Goal: Download file/media

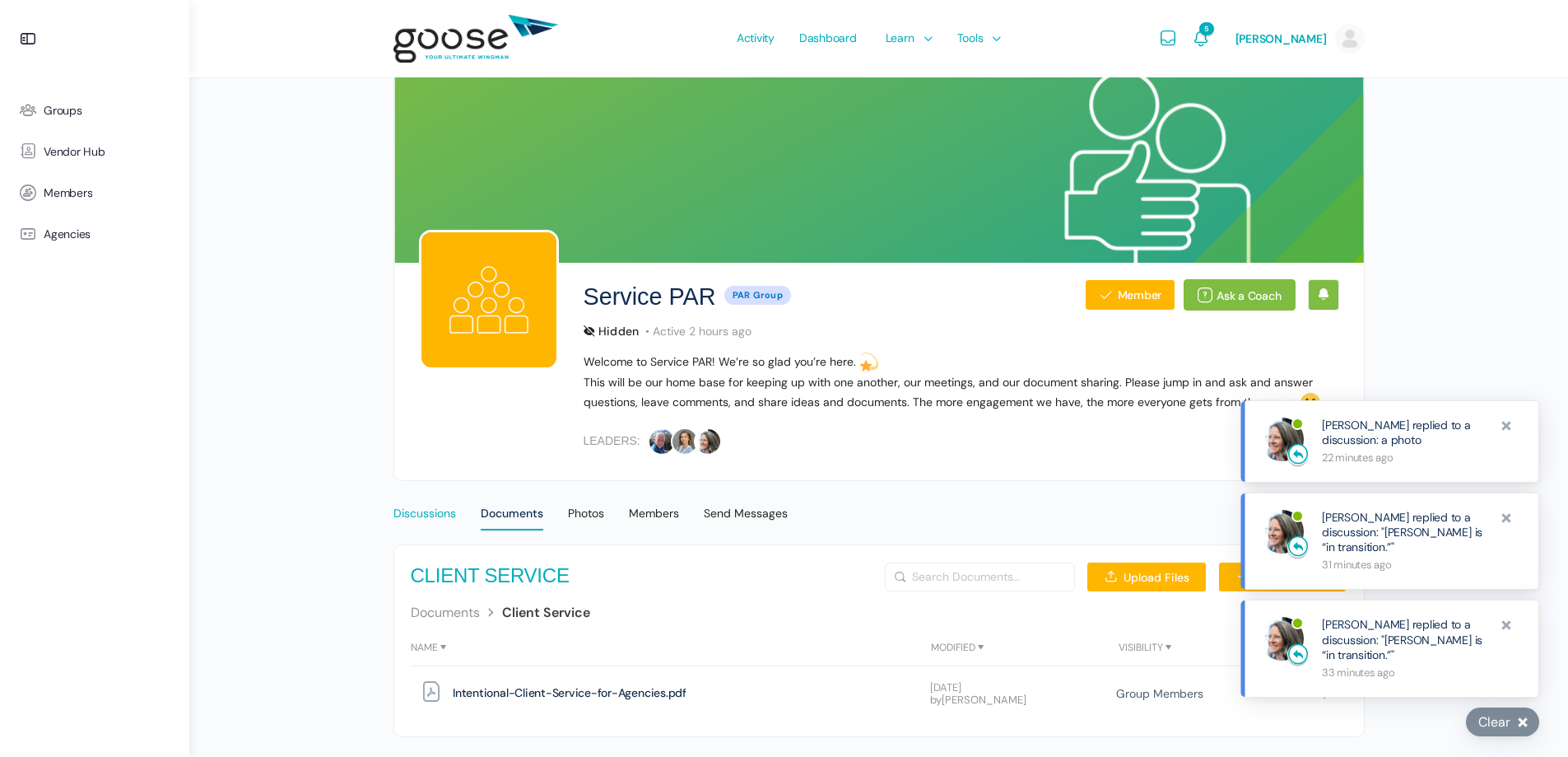
click at [409, 500] on link "Discussions" at bounding box center [424, 506] width 63 height 42
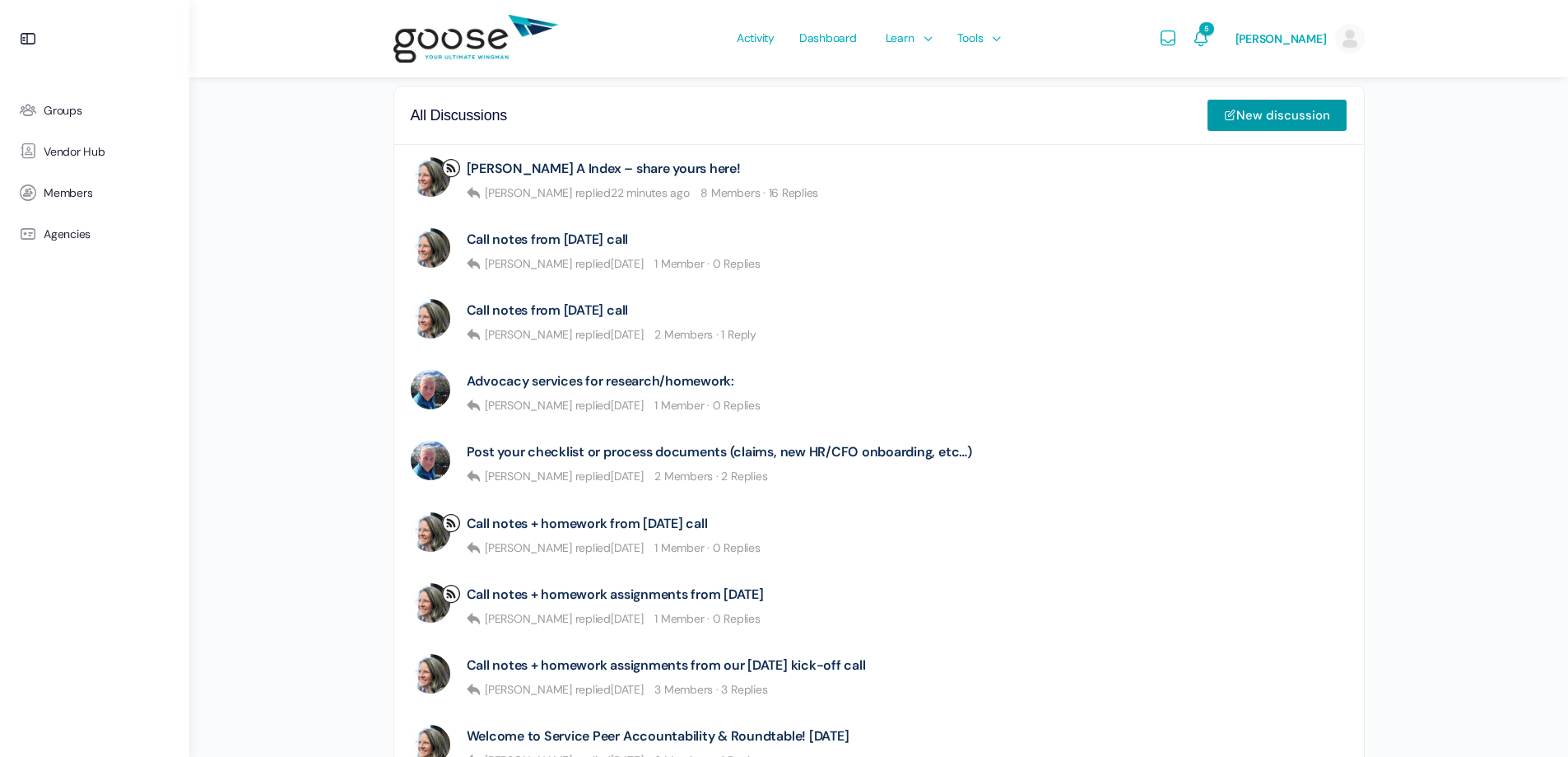
scroll to position [494, 0]
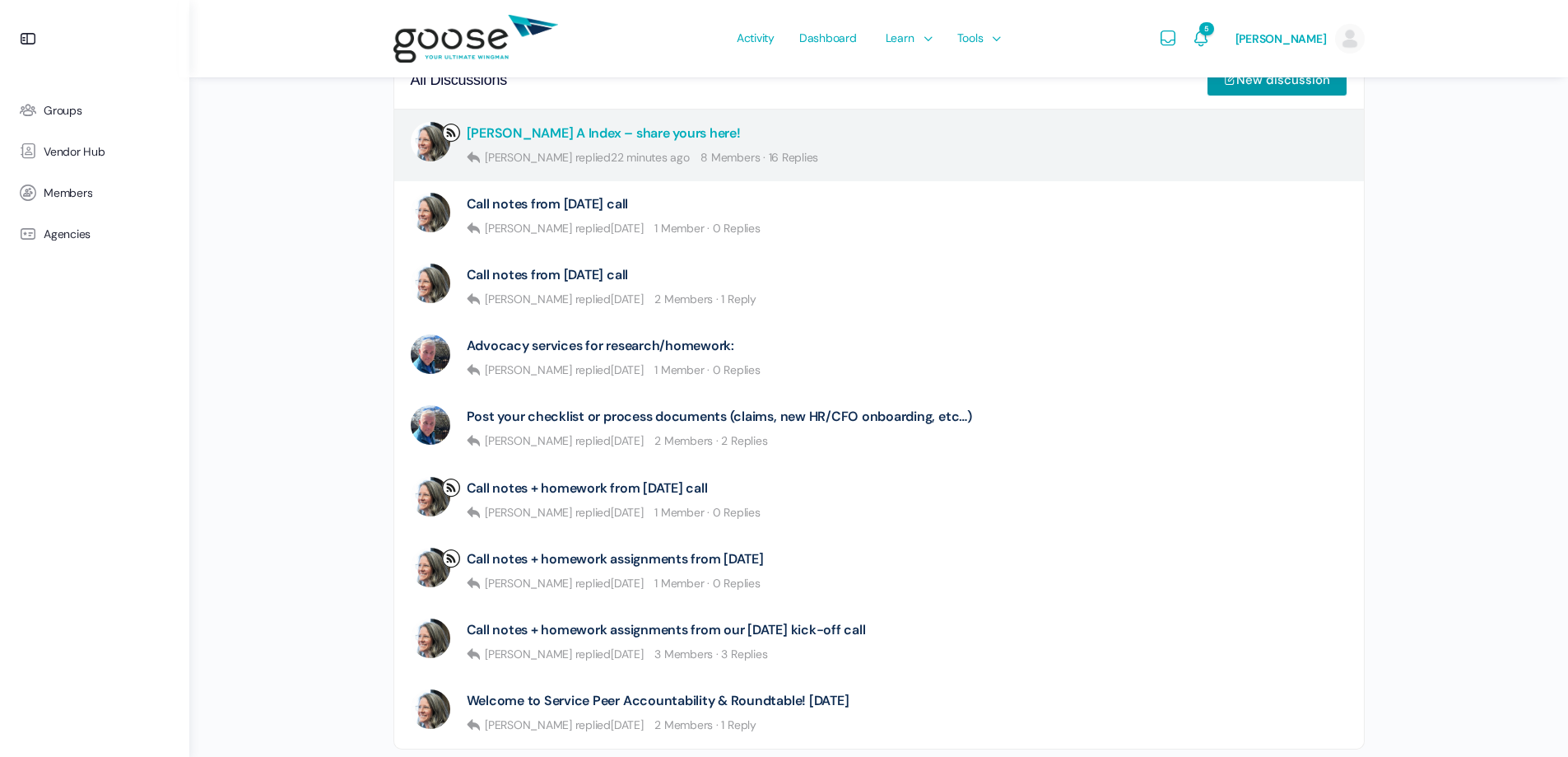
click at [570, 125] on link "[PERSON_NAME] A Index – share yours here!" at bounding box center [603, 133] width 274 height 15
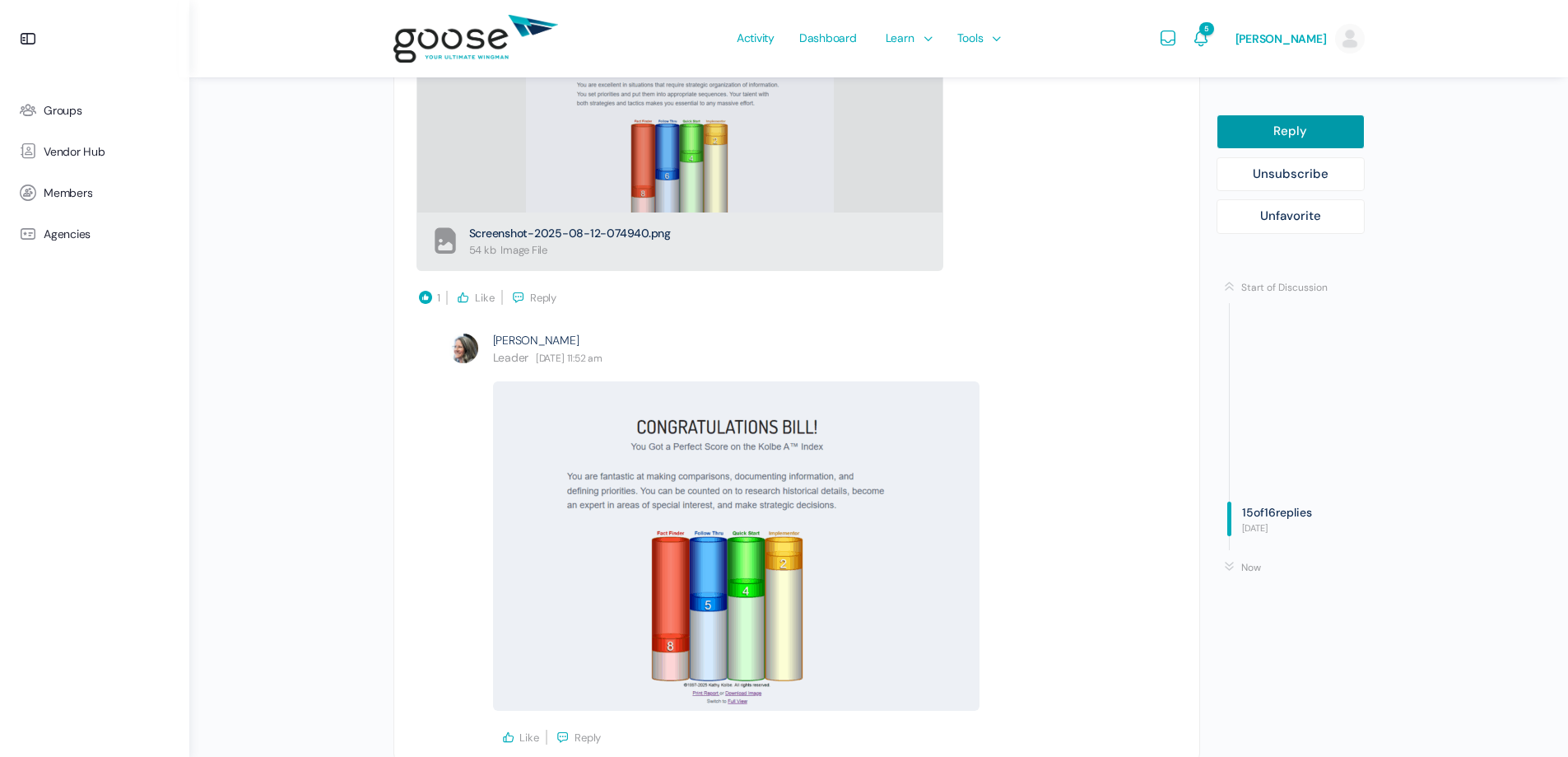
scroll to position [6864, 0]
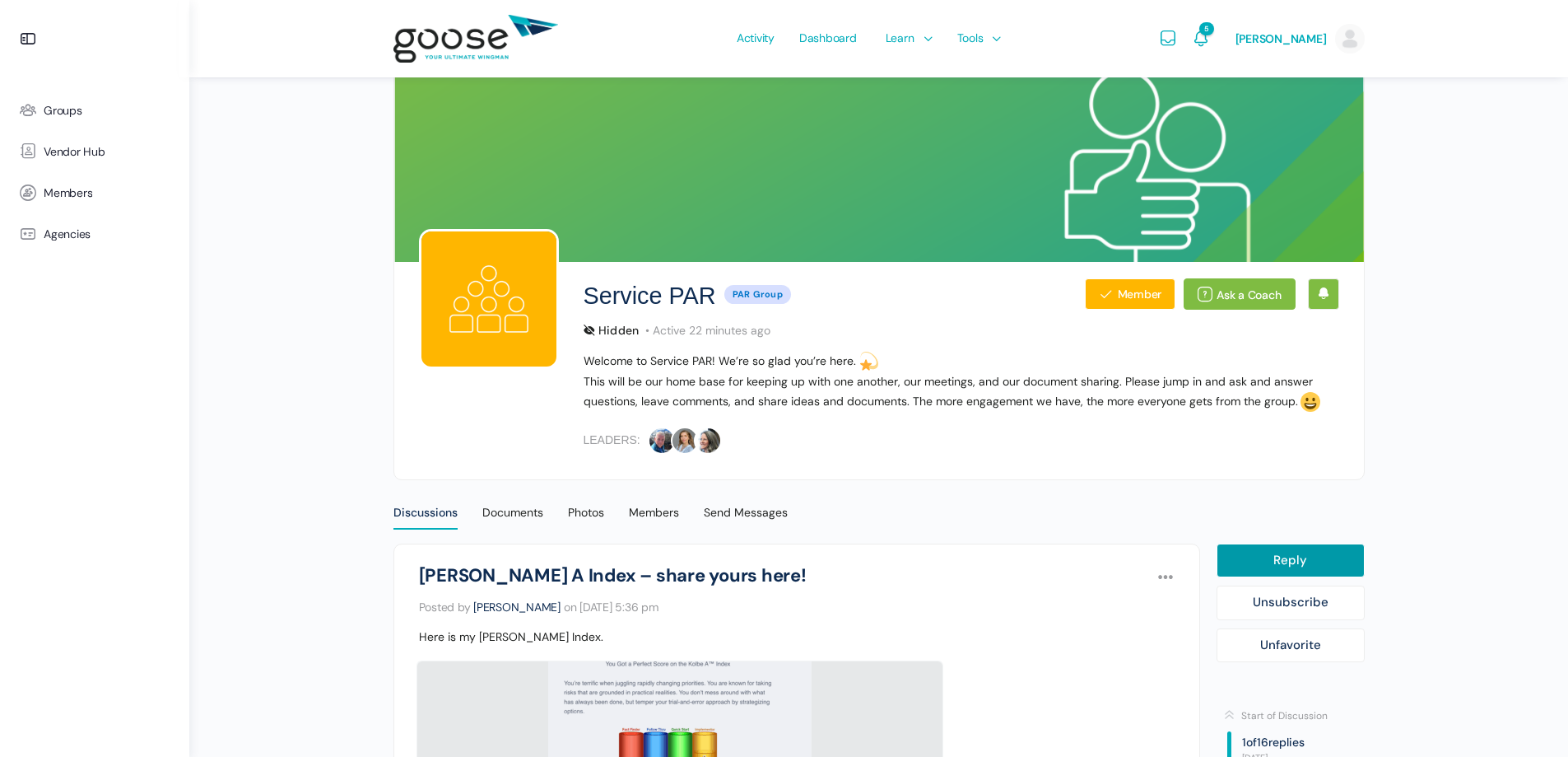
scroll to position [0, 0]
click at [110, 454] on ul "Groups Vendor Hub Members Agencies" at bounding box center [94, 407] width 173 height 635
click at [527, 514] on div "Documents" at bounding box center [512, 518] width 61 height 25
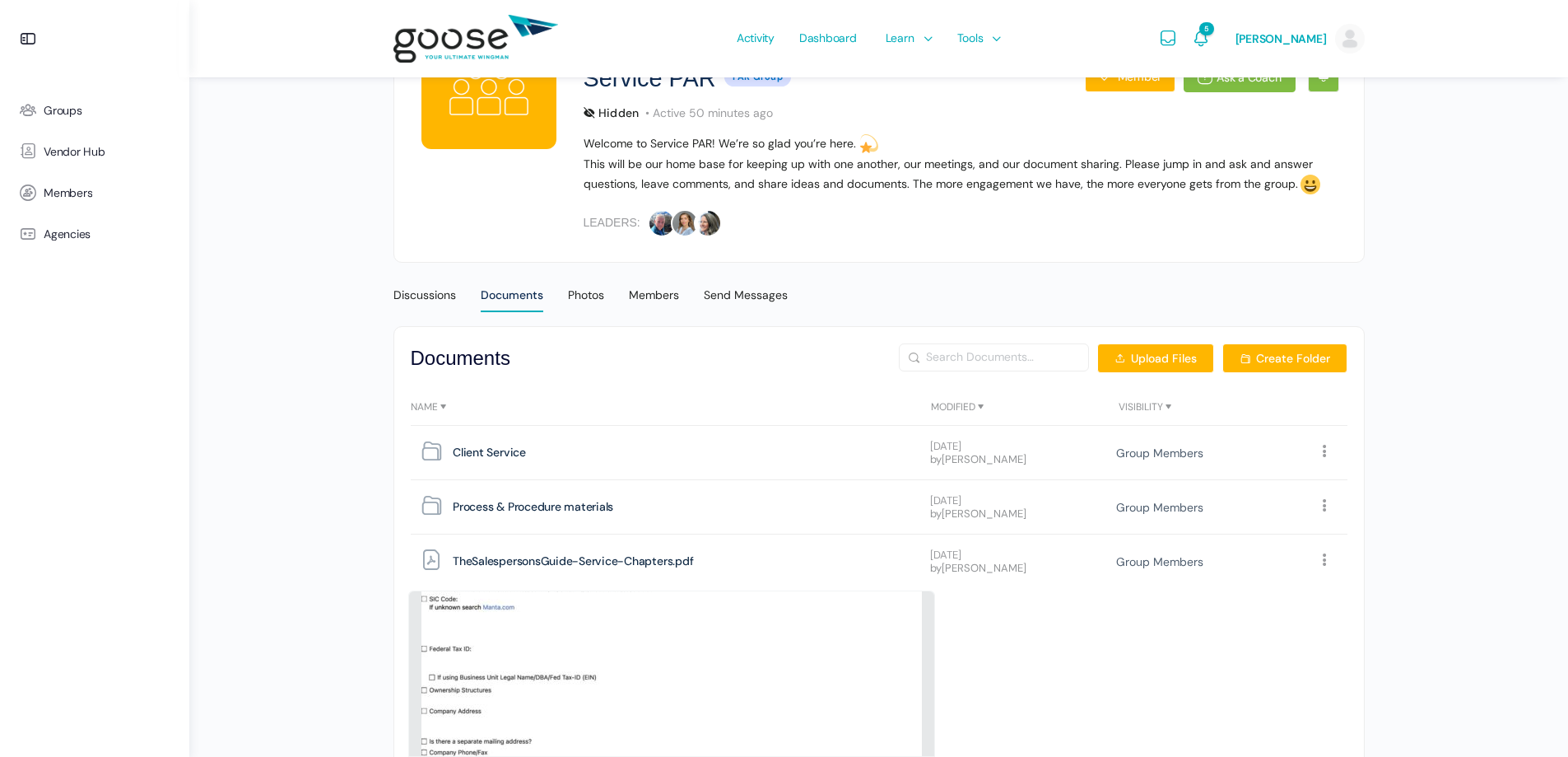
scroll to position [214, 0]
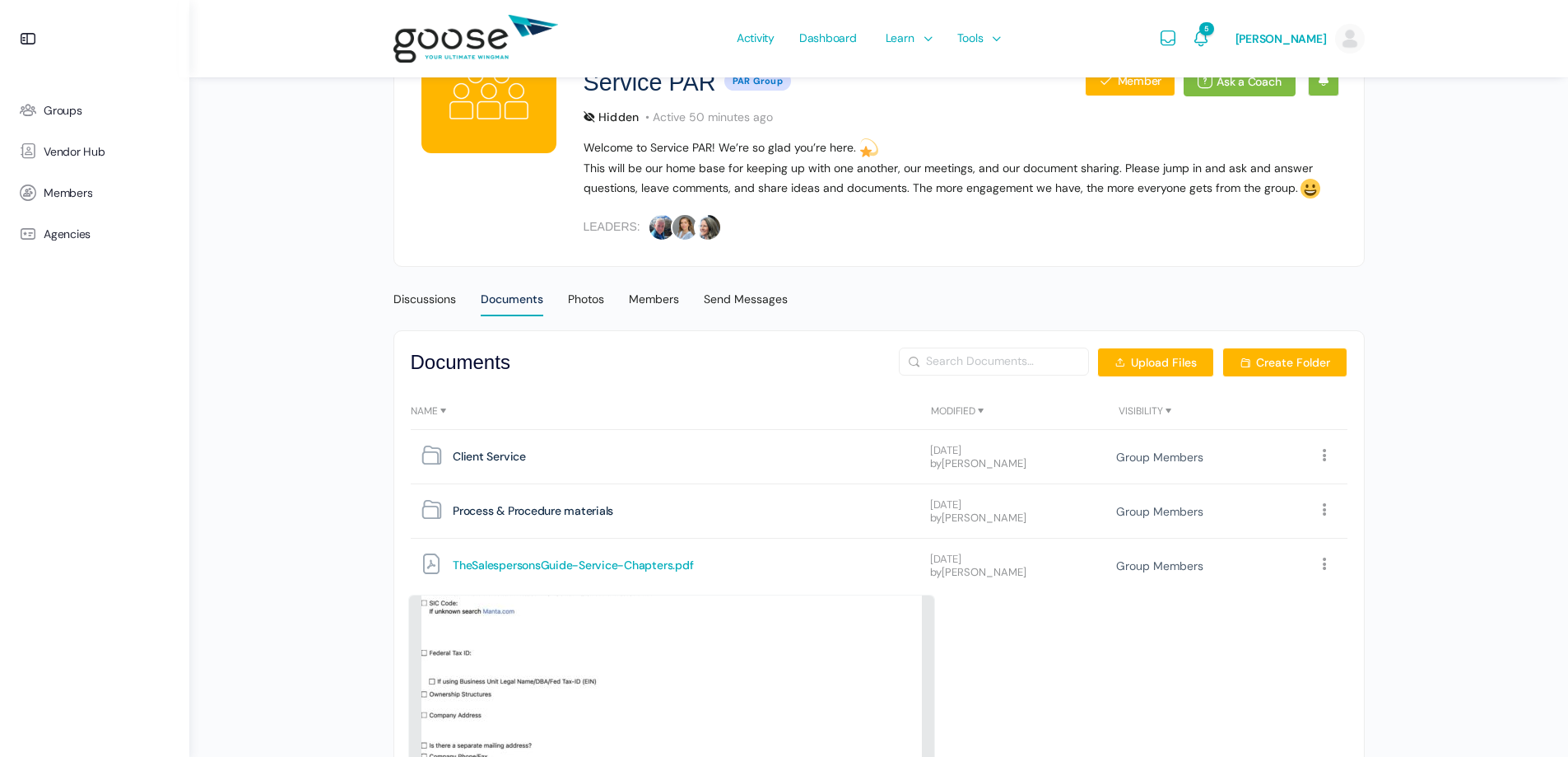
click at [491, 562] on span "TheSalespersonsGuide-Service-Chapters" at bounding box center [563, 565] width 220 height 22
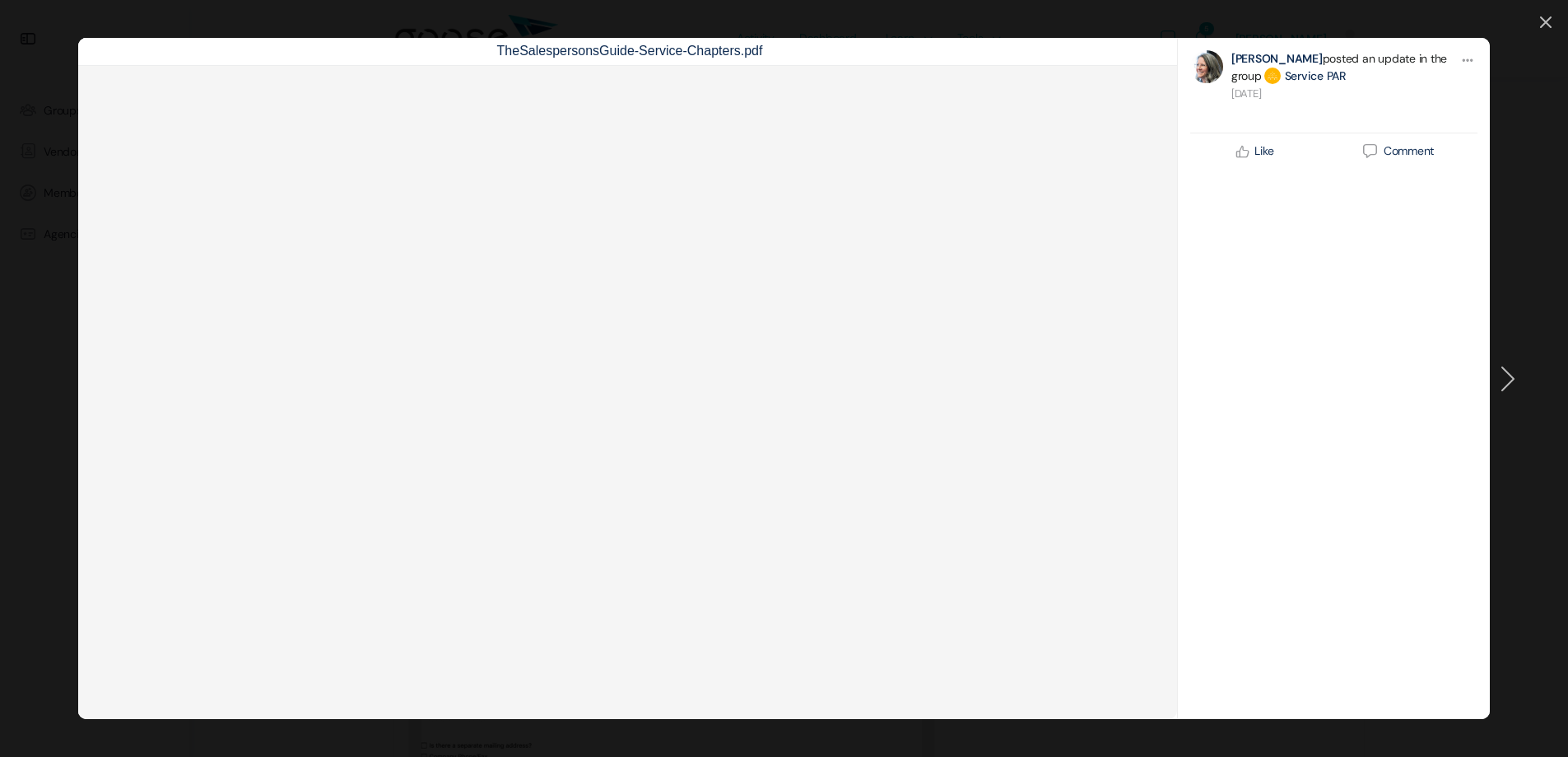
scroll to position [626, 0]
click at [1509, 386] on icon at bounding box center [1508, 379] width 13 height 25
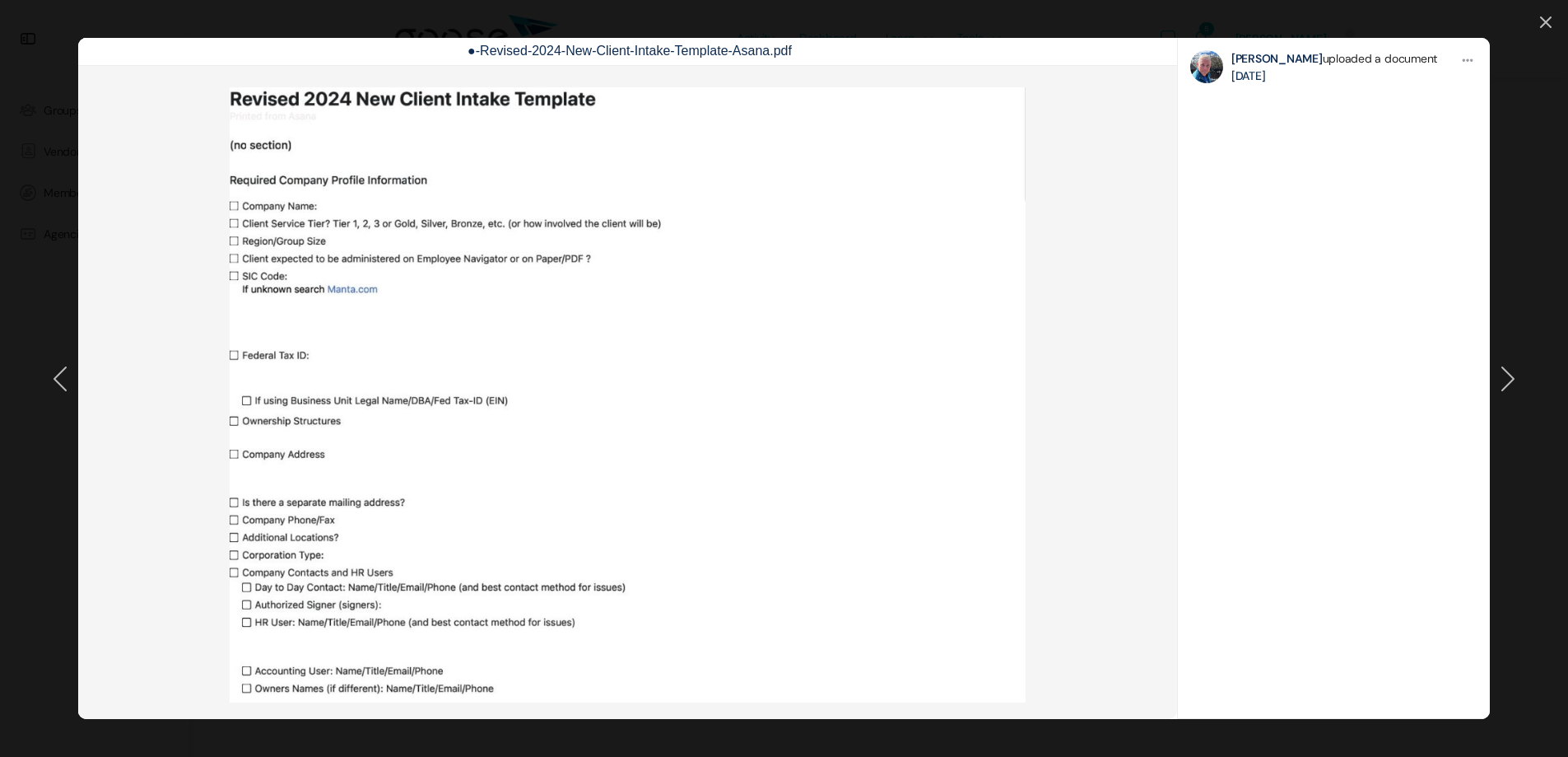
click at [1509, 386] on icon at bounding box center [1508, 379] width 13 height 25
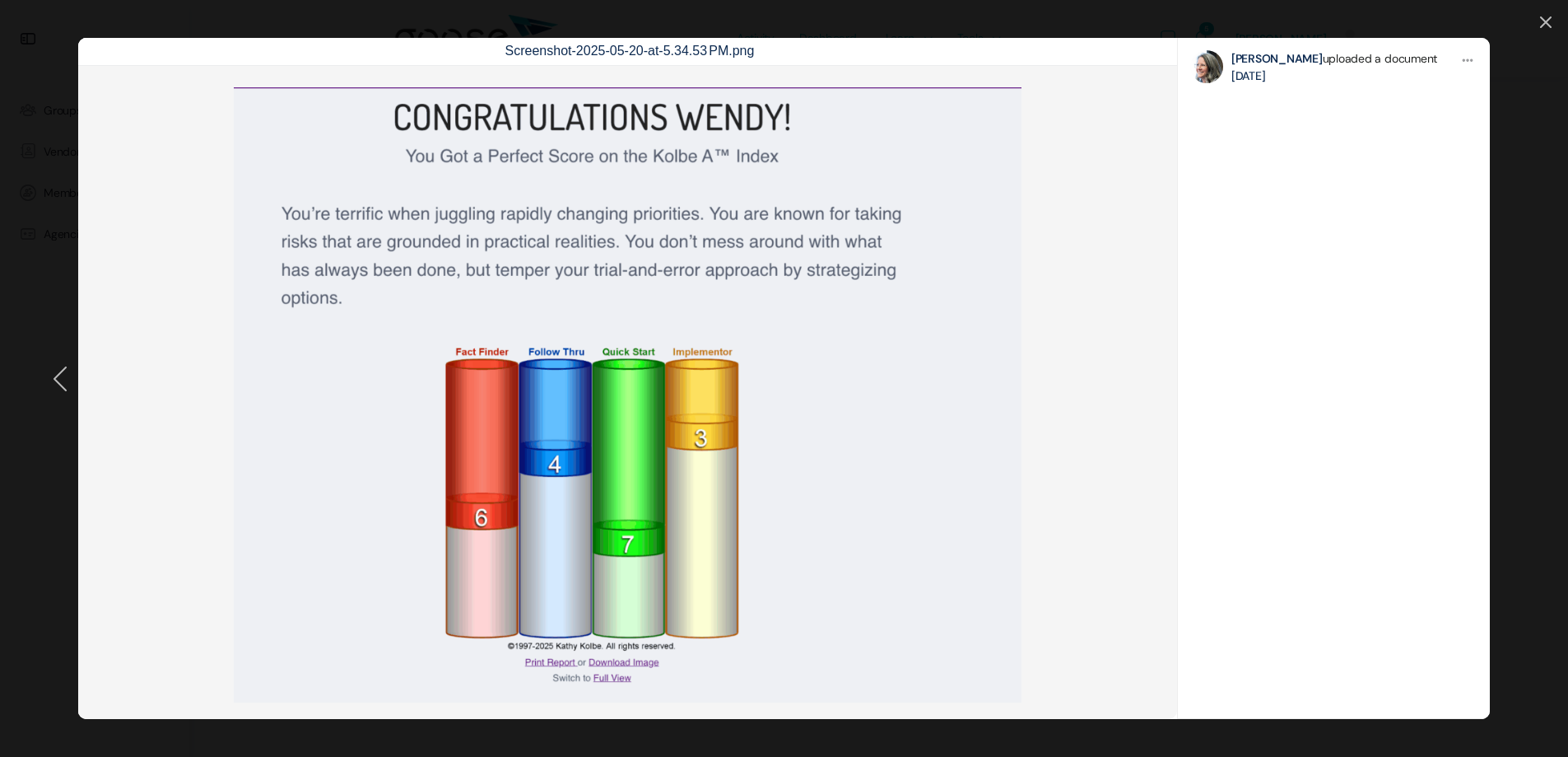
click at [59, 370] on icon at bounding box center [61, 379] width 13 height 25
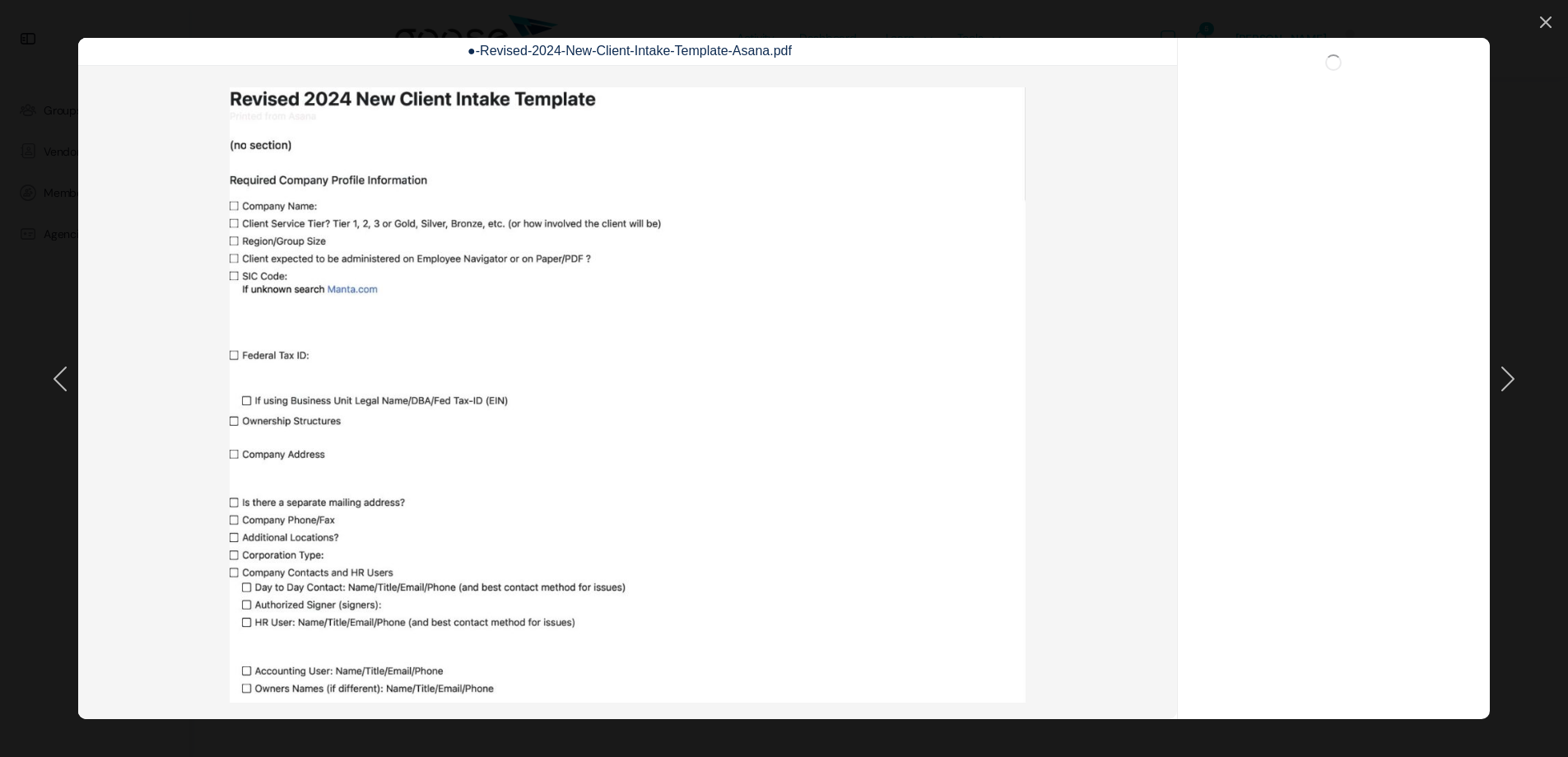
click at [59, 370] on icon at bounding box center [61, 379] width 13 height 25
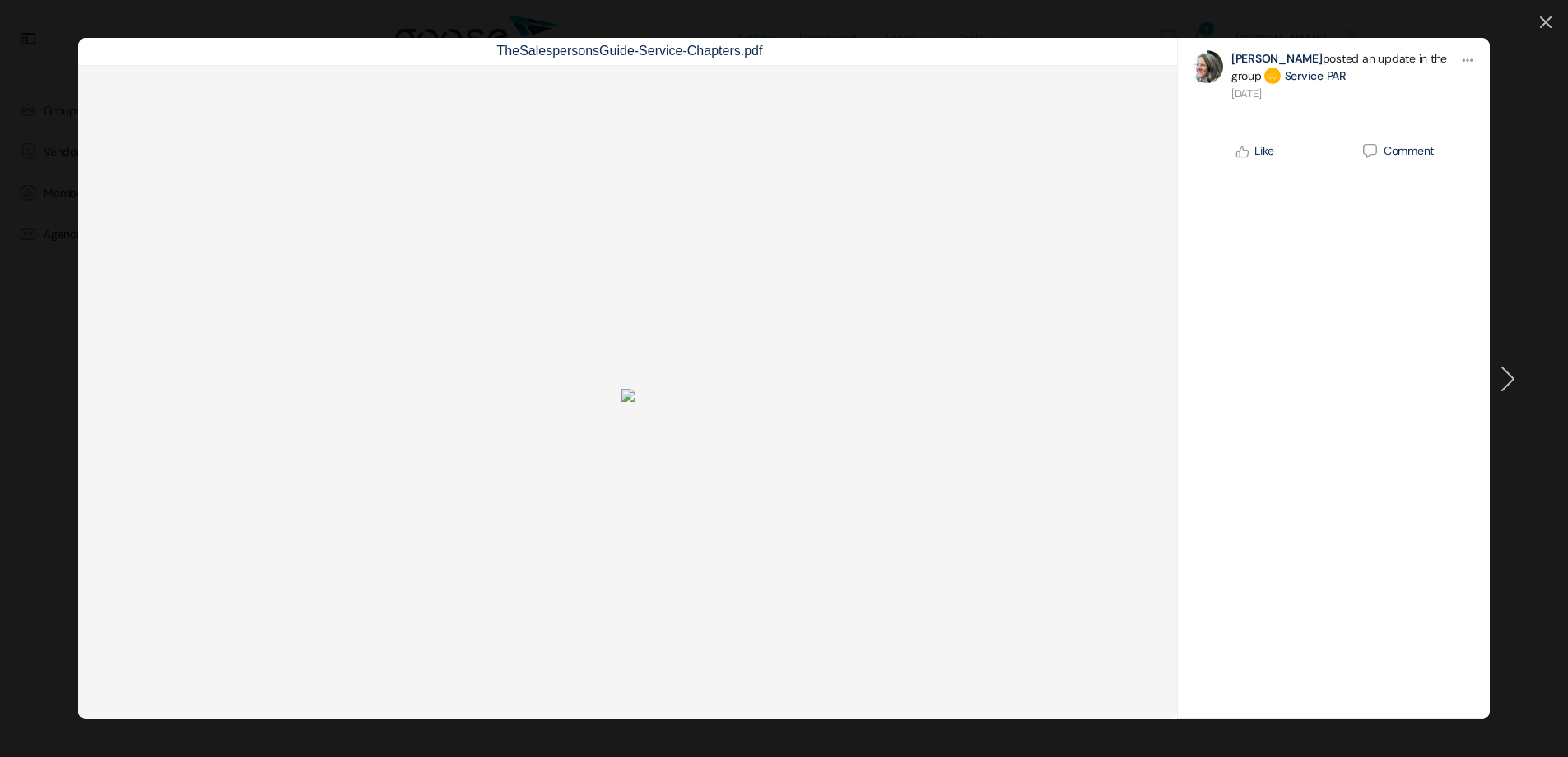
click at [651, 372] on img at bounding box center [628, 395] width 46 height 46
click at [651, 57] on h3 "TheSalespersonsGuide-Service-Chapters.pdf" at bounding box center [629, 51] width 1103 height 28
click at [1543, 20] on icon at bounding box center [1546, 22] width 10 height 10
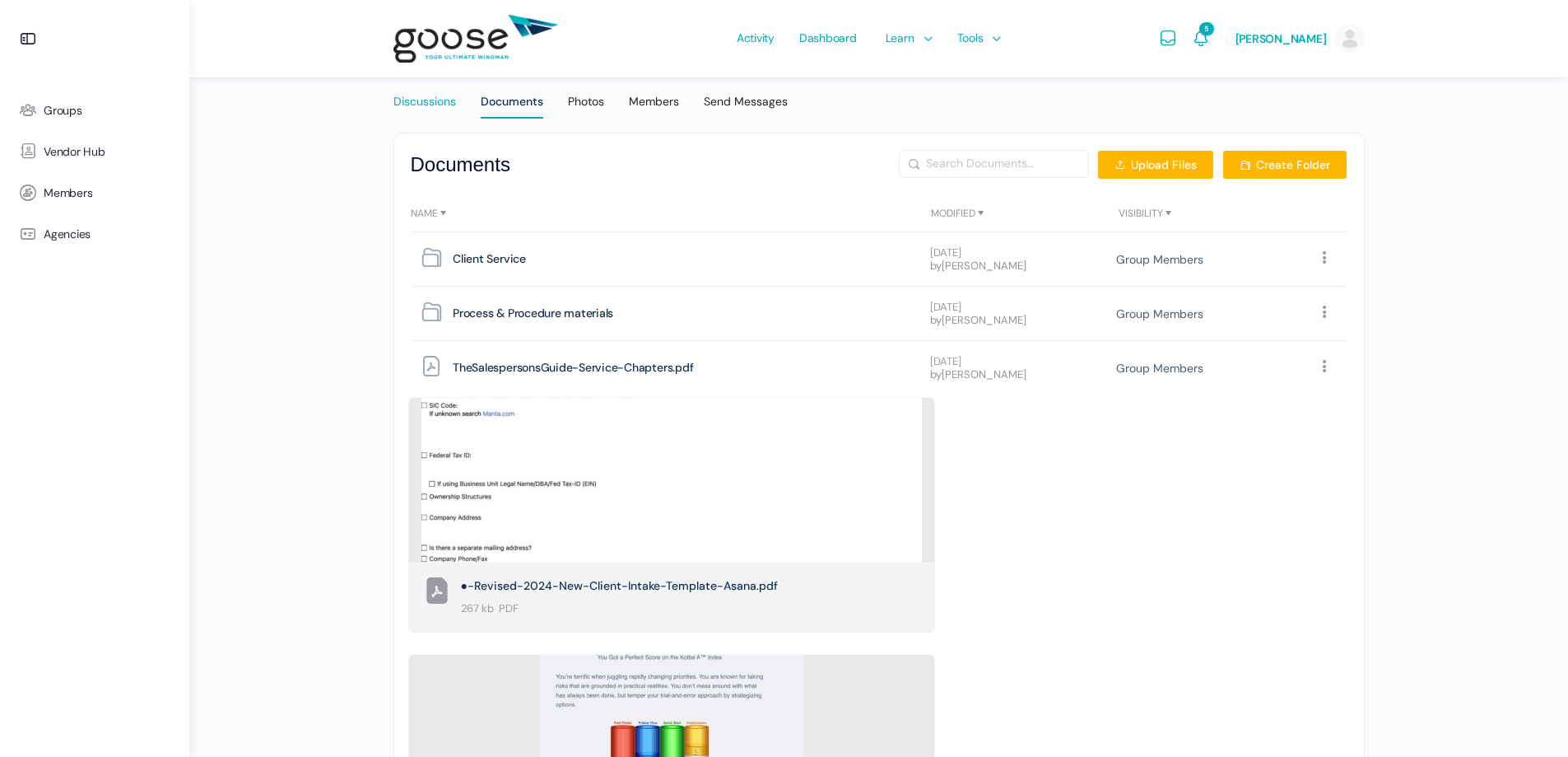
click at [417, 105] on div "Discussions" at bounding box center [424, 106] width 63 height 25
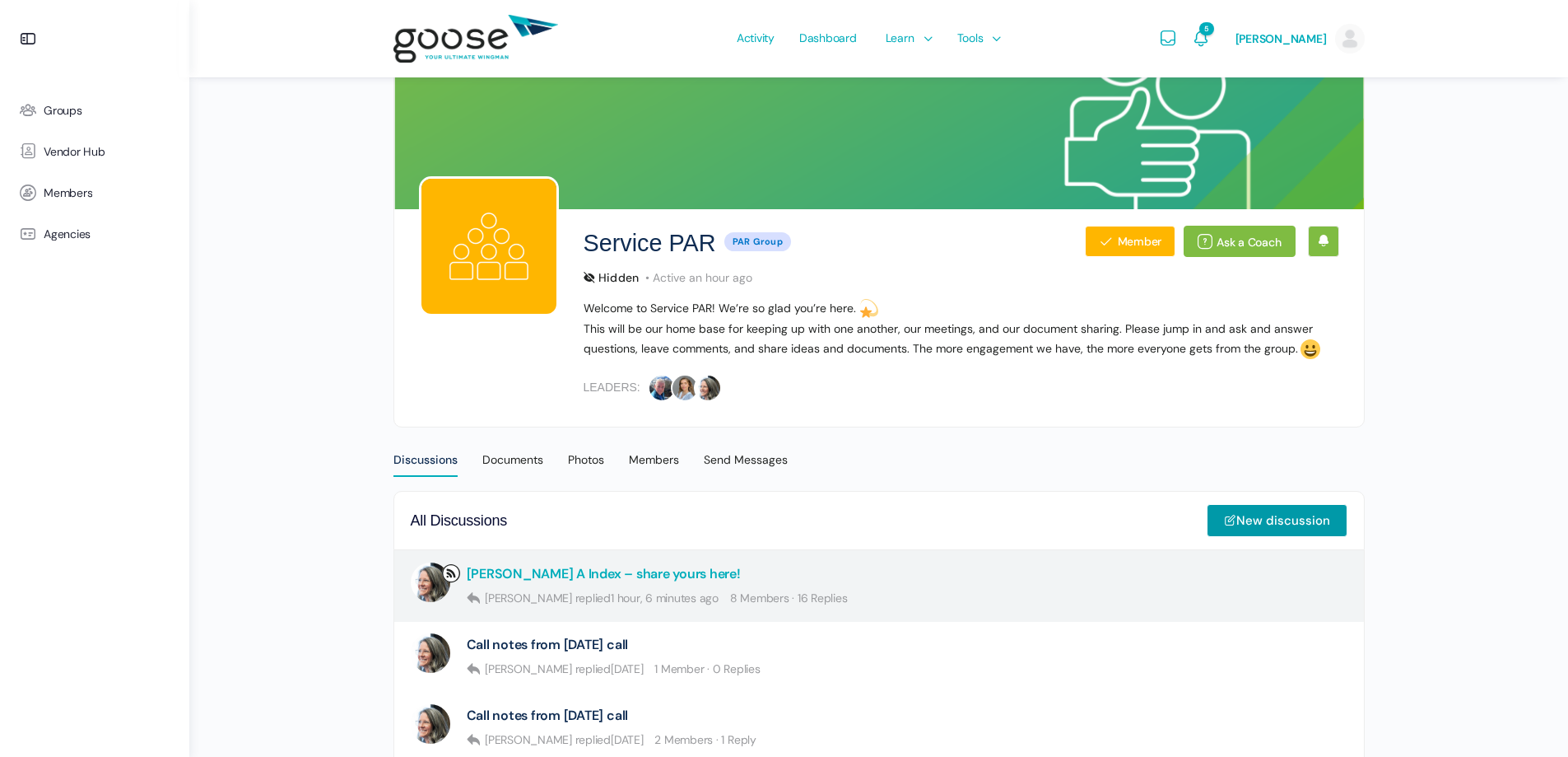
scroll to position [82, 0]
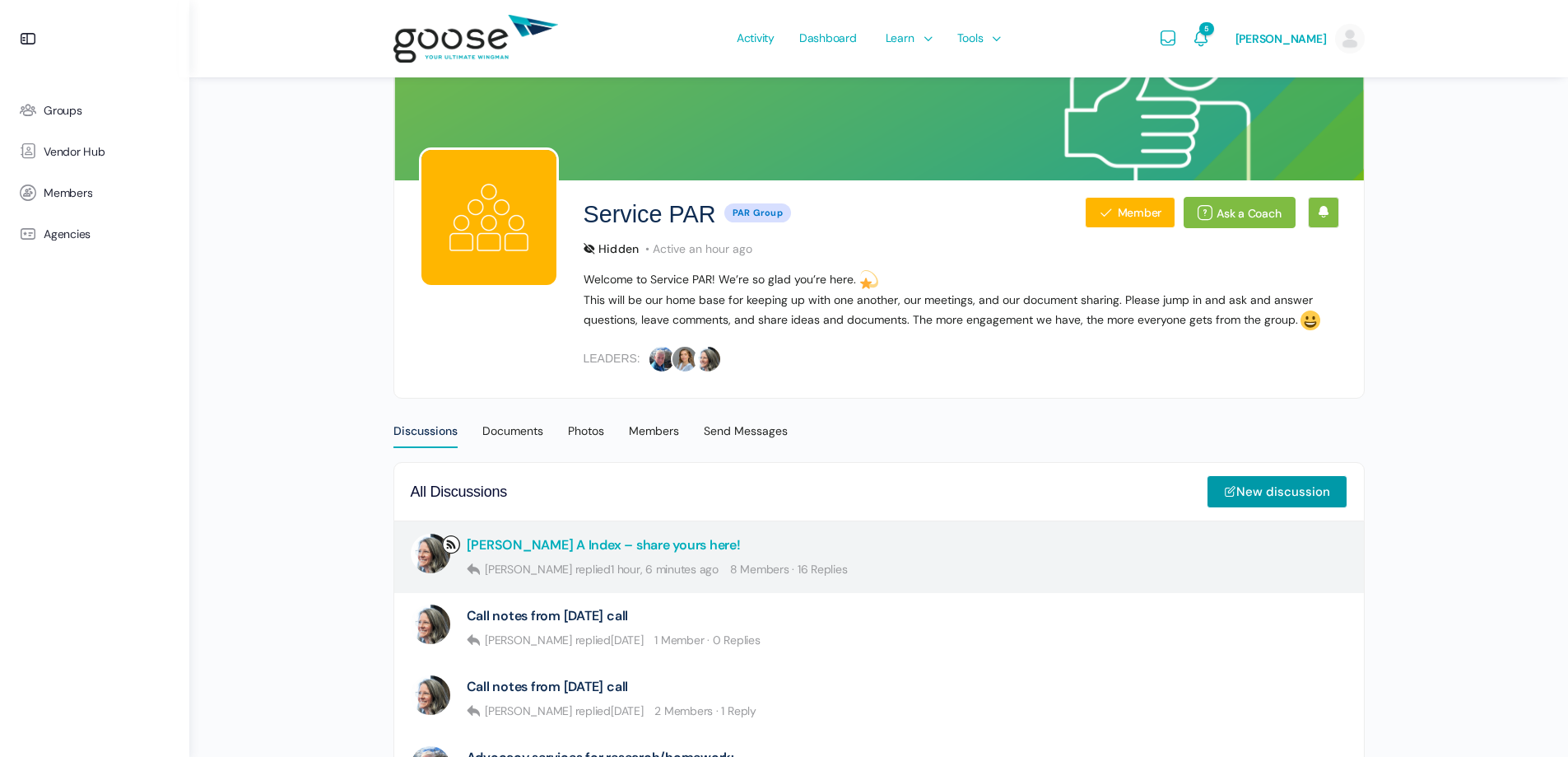
click at [525, 547] on link "Kolbe A Index – share yours here!" at bounding box center [603, 545] width 274 height 15
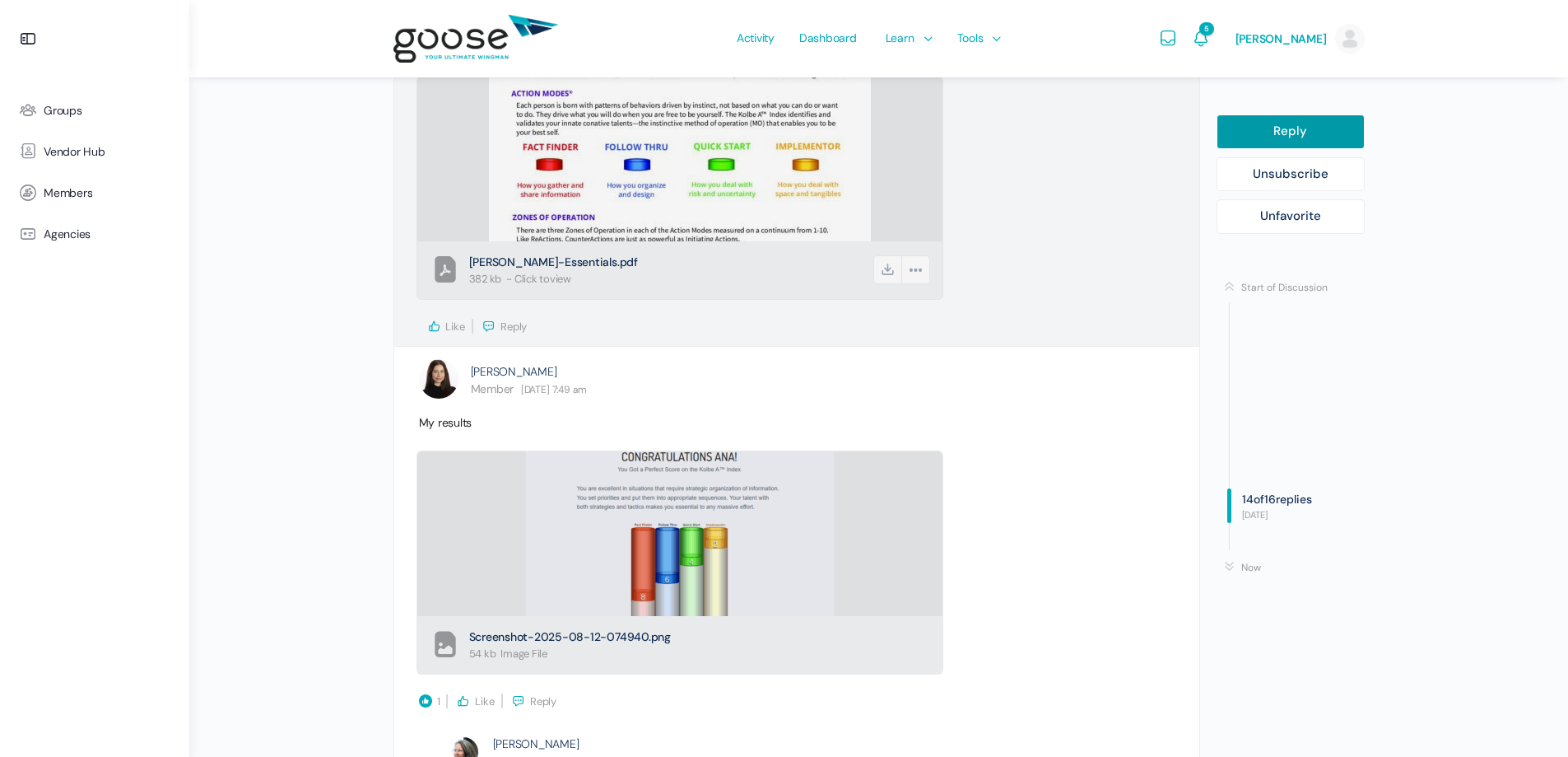
scroll to position [6468, 0]
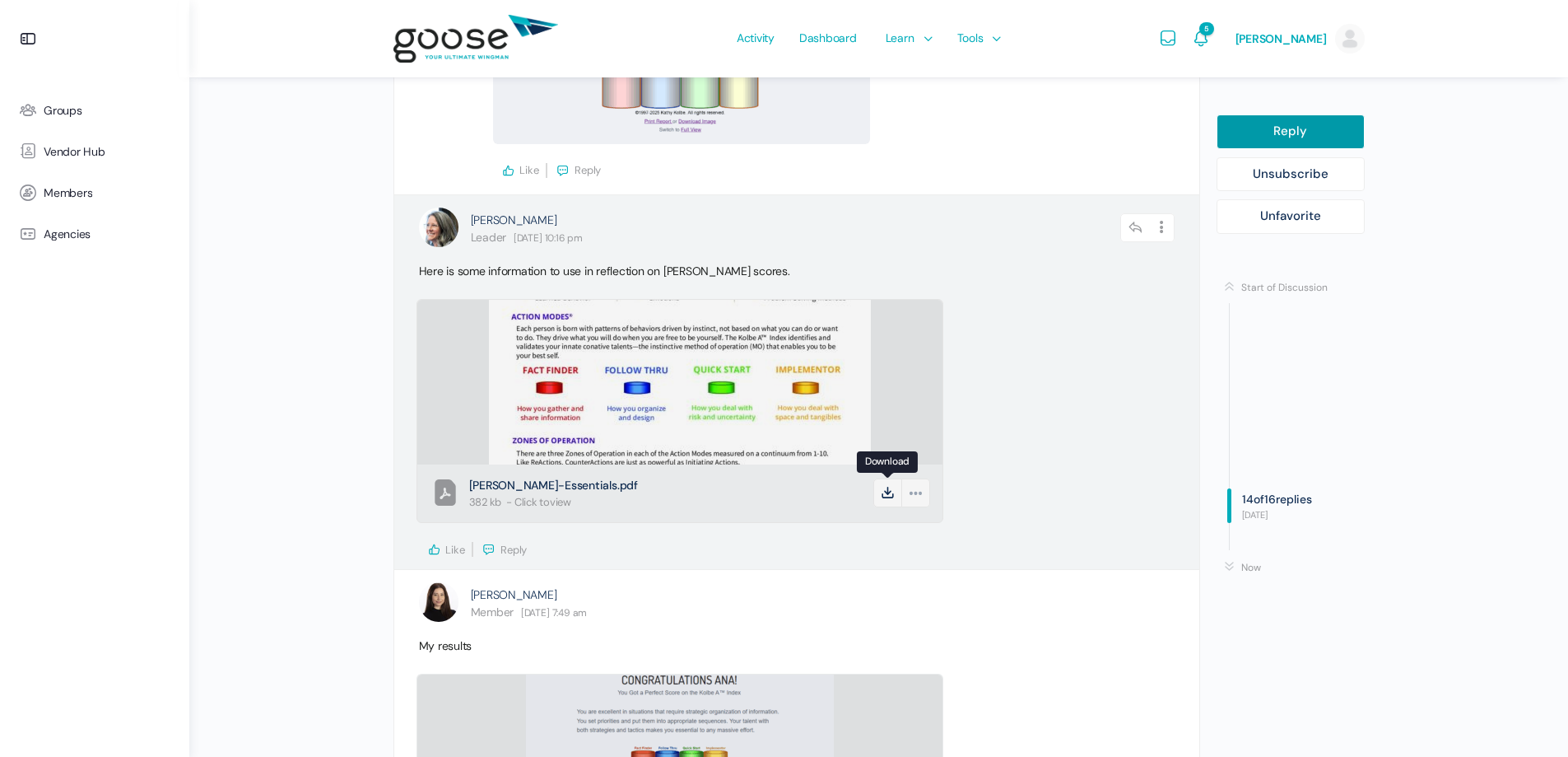
click at [886, 488] on icon at bounding box center [888, 493] width 29 height 29
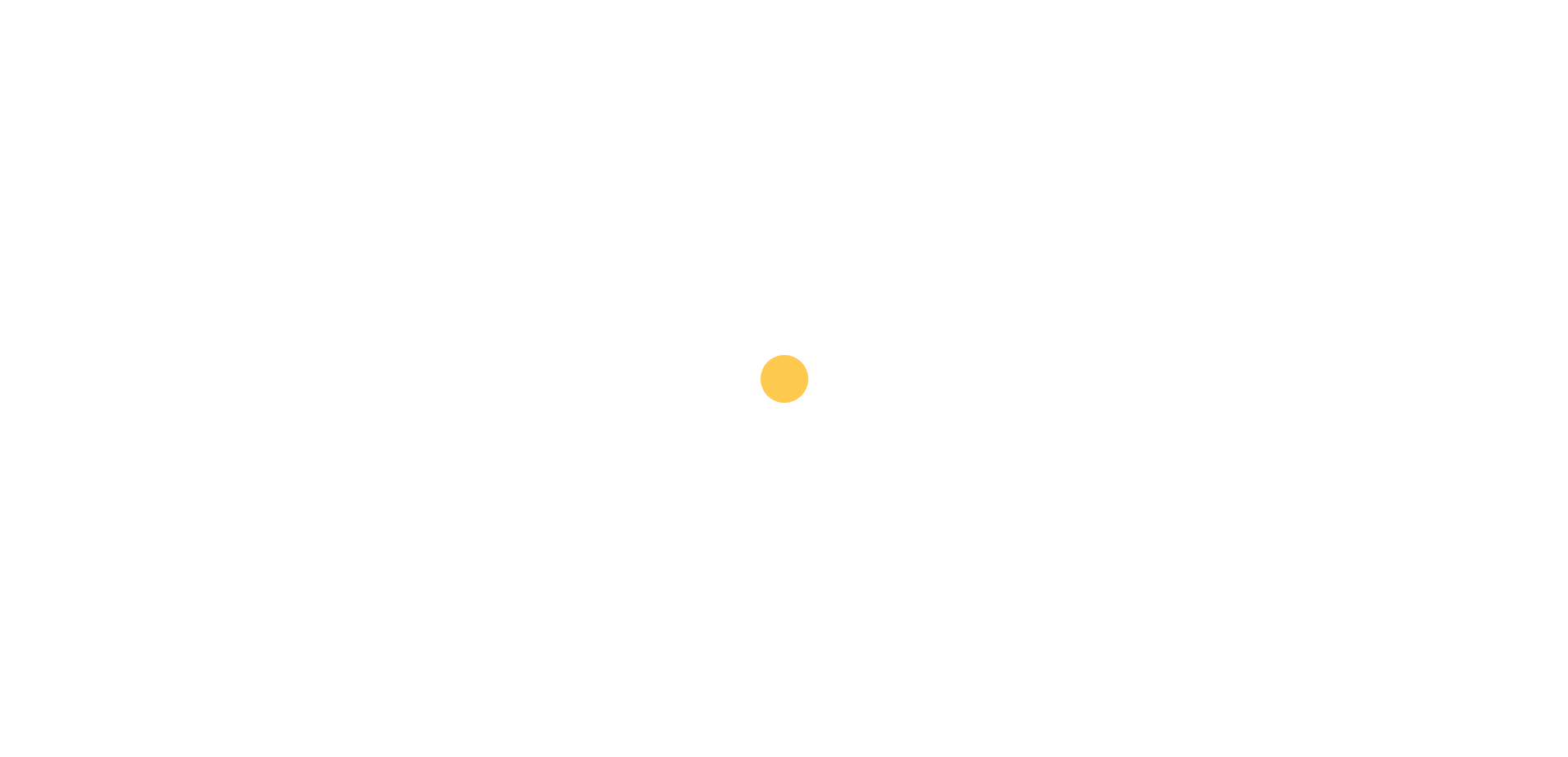
scroll to position [0, 0]
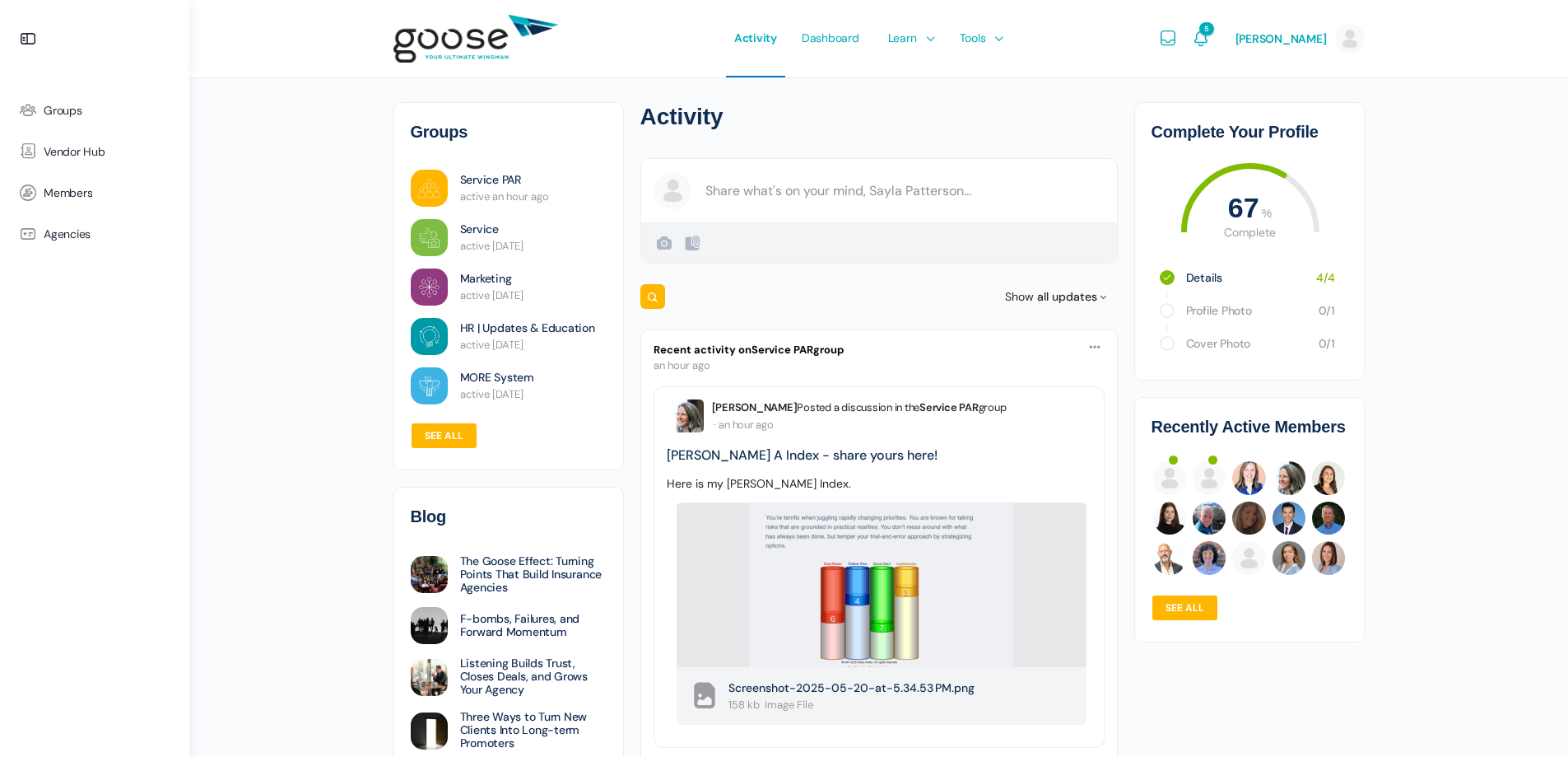
click at [454, 172] on e-page-transition at bounding box center [784, 378] width 1568 height 757
click at [460, 172] on link "Service PAR" at bounding box center [490, 180] width 61 height 17
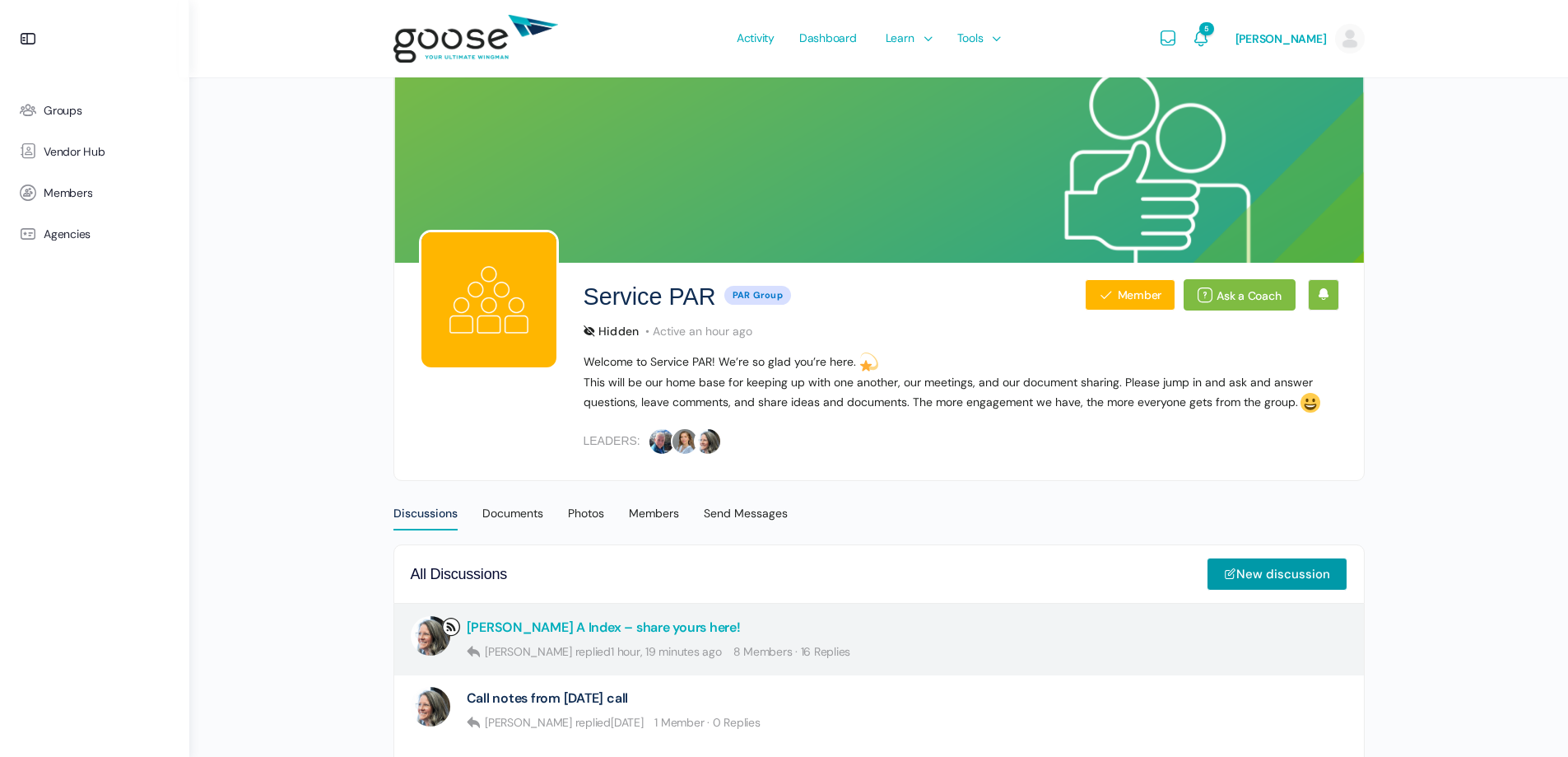
click at [526, 630] on link "[PERSON_NAME] A Index – share yours here!" at bounding box center [603, 627] width 274 height 15
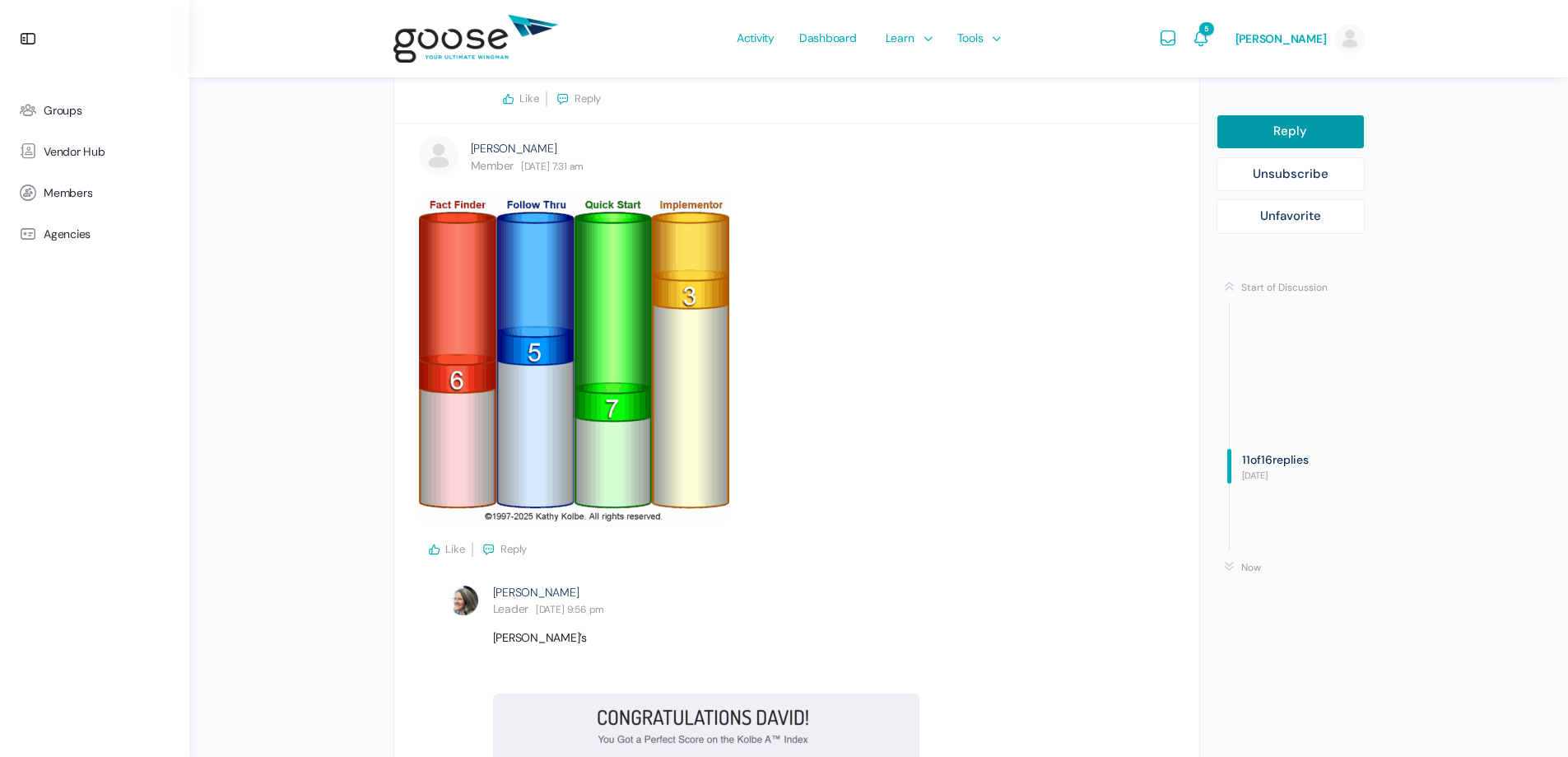
scroll to position [5188, 0]
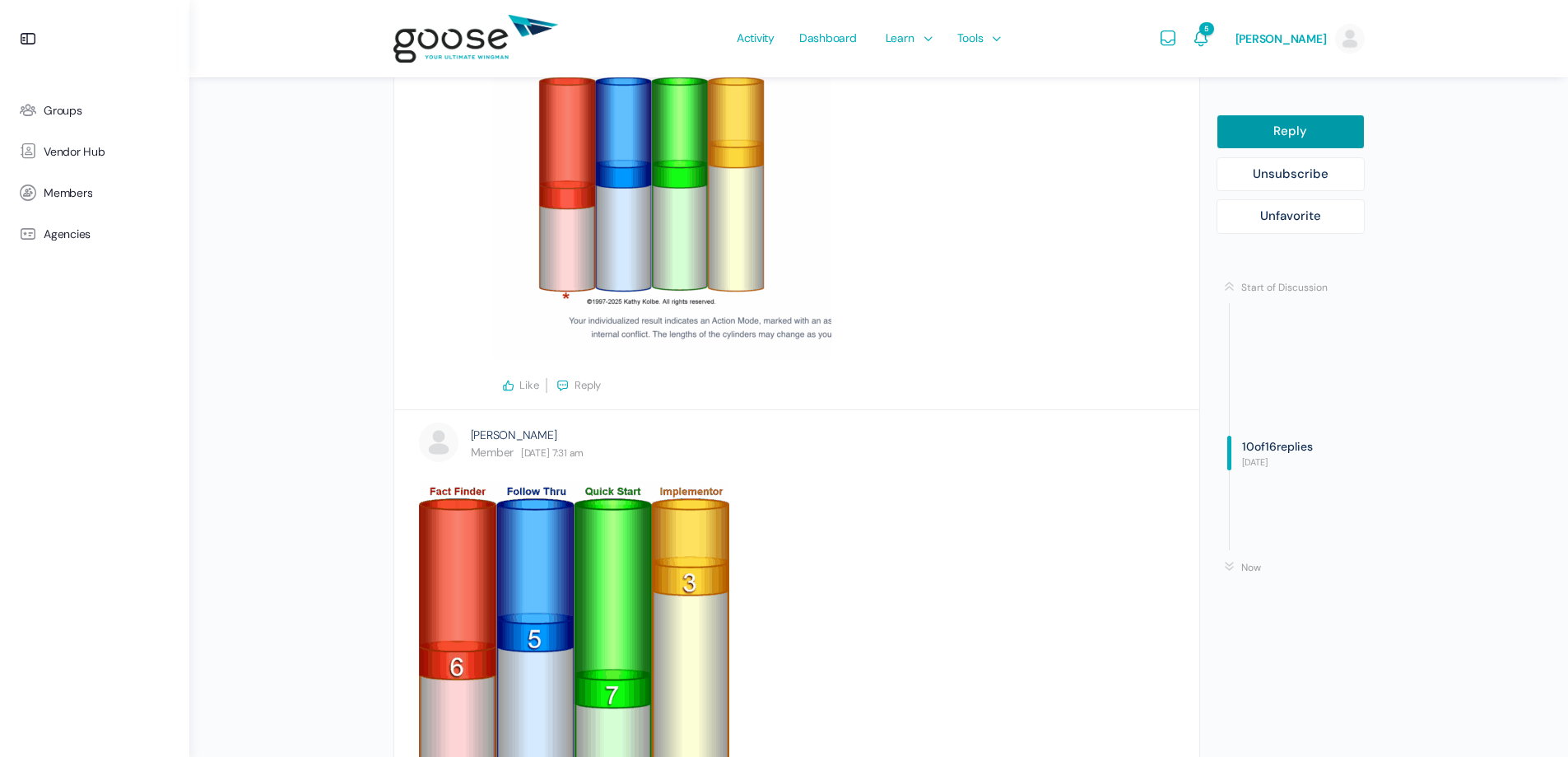
scroll to position [4529, 0]
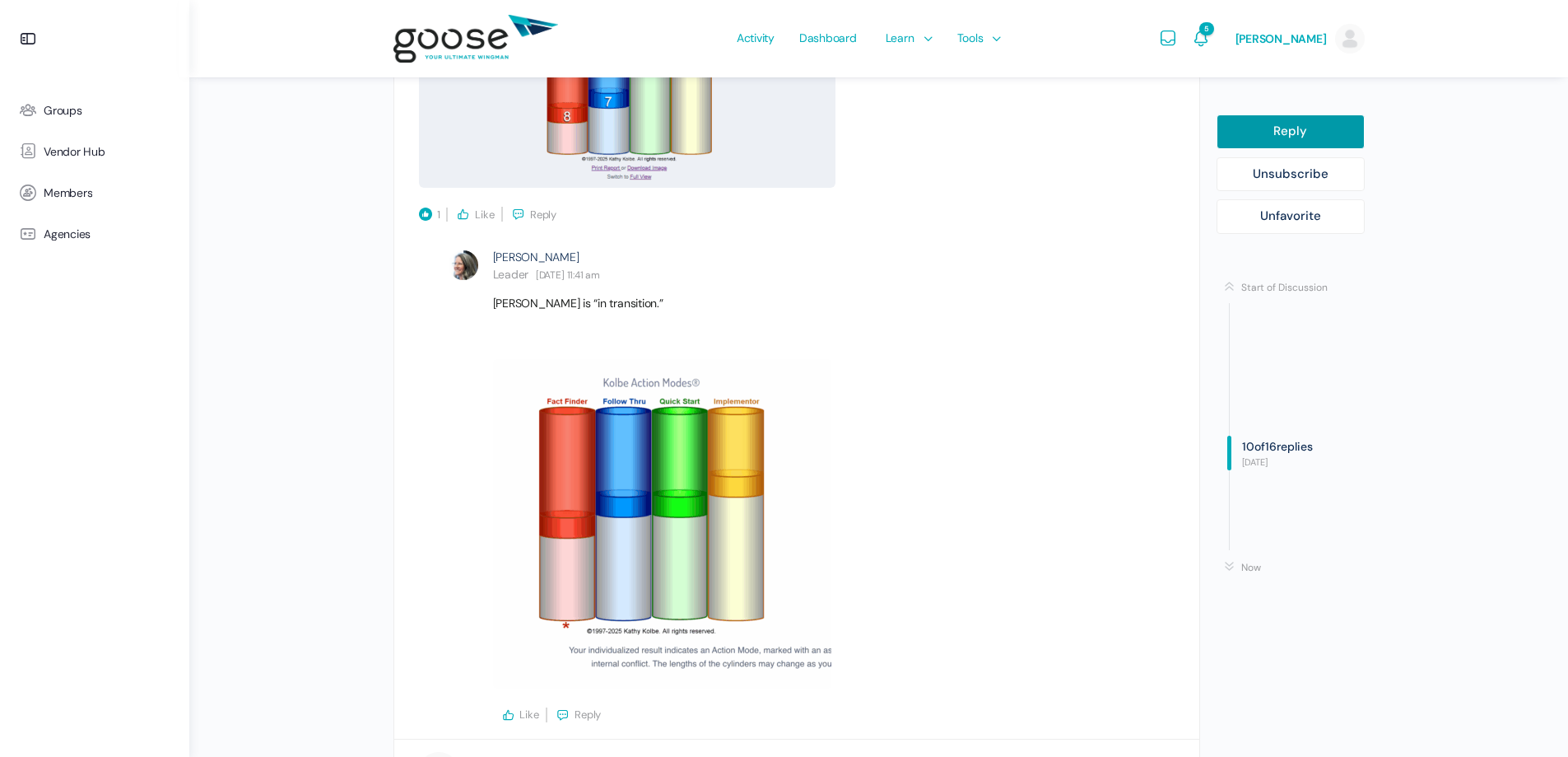
click at [418, 23] on img at bounding box center [475, 39] width 165 height 65
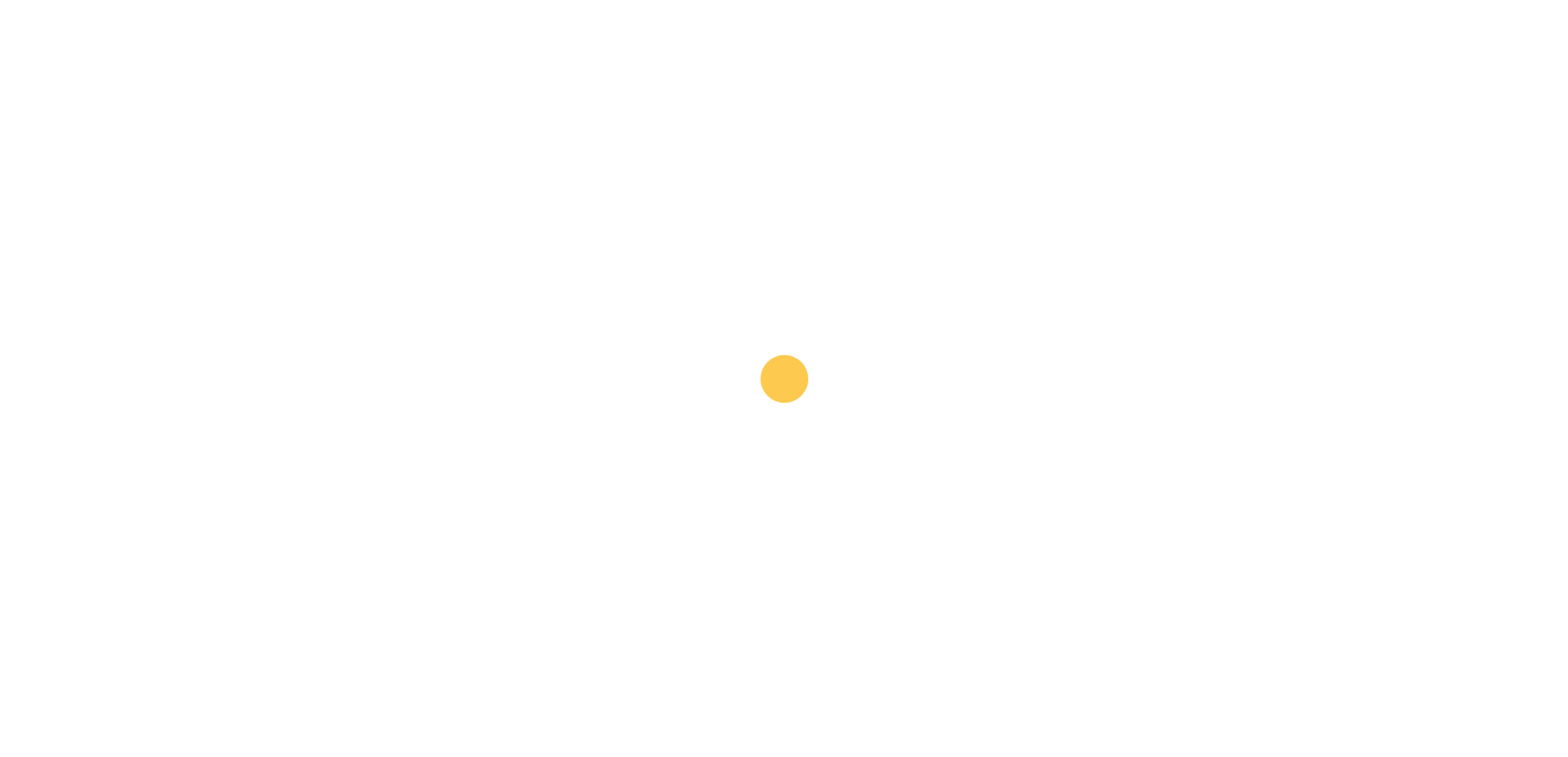
scroll to position [4283, 0]
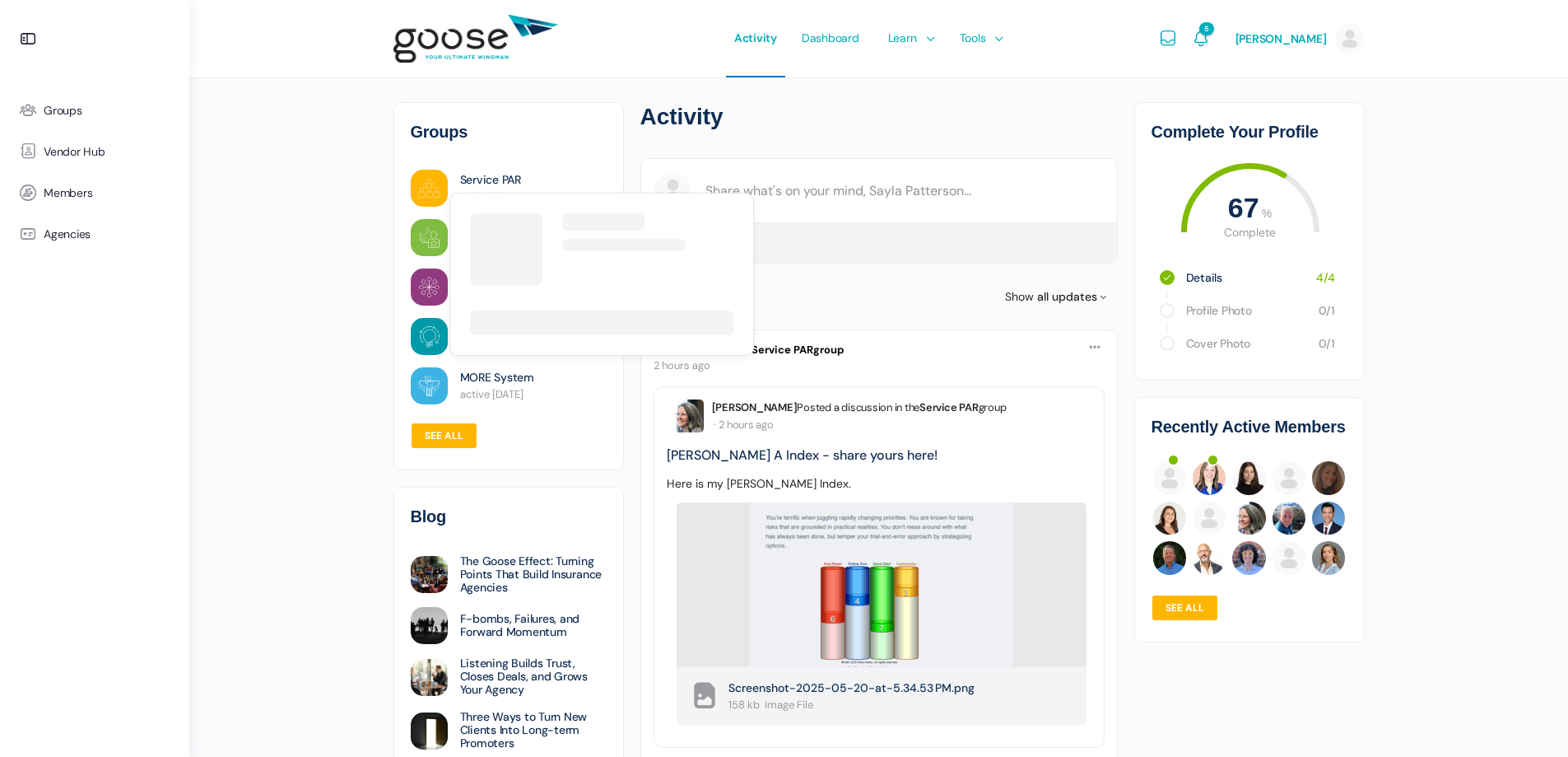
click at [475, 181] on link "Service PAR" at bounding box center [490, 180] width 61 height 17
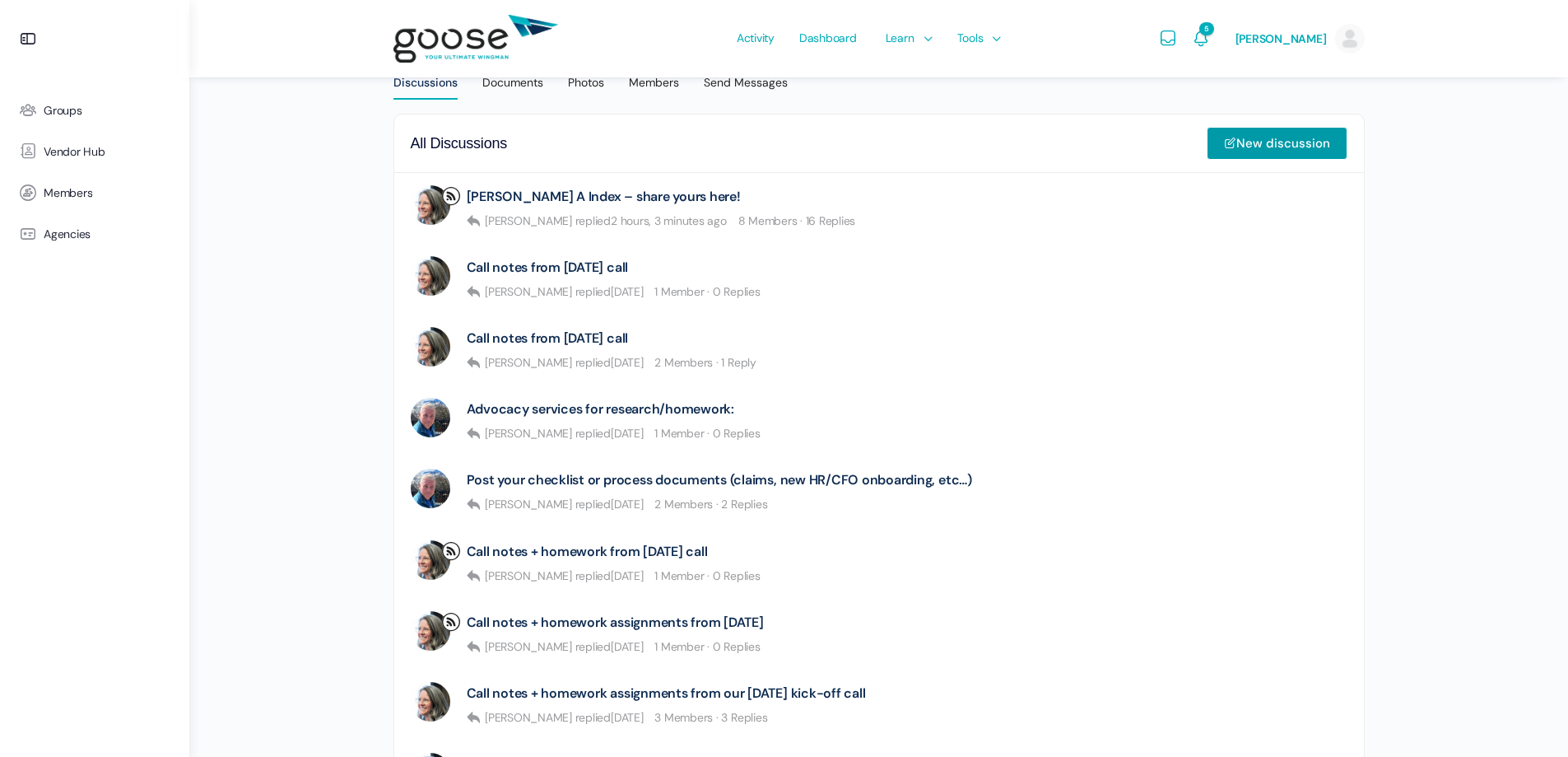
scroll to position [412, 0]
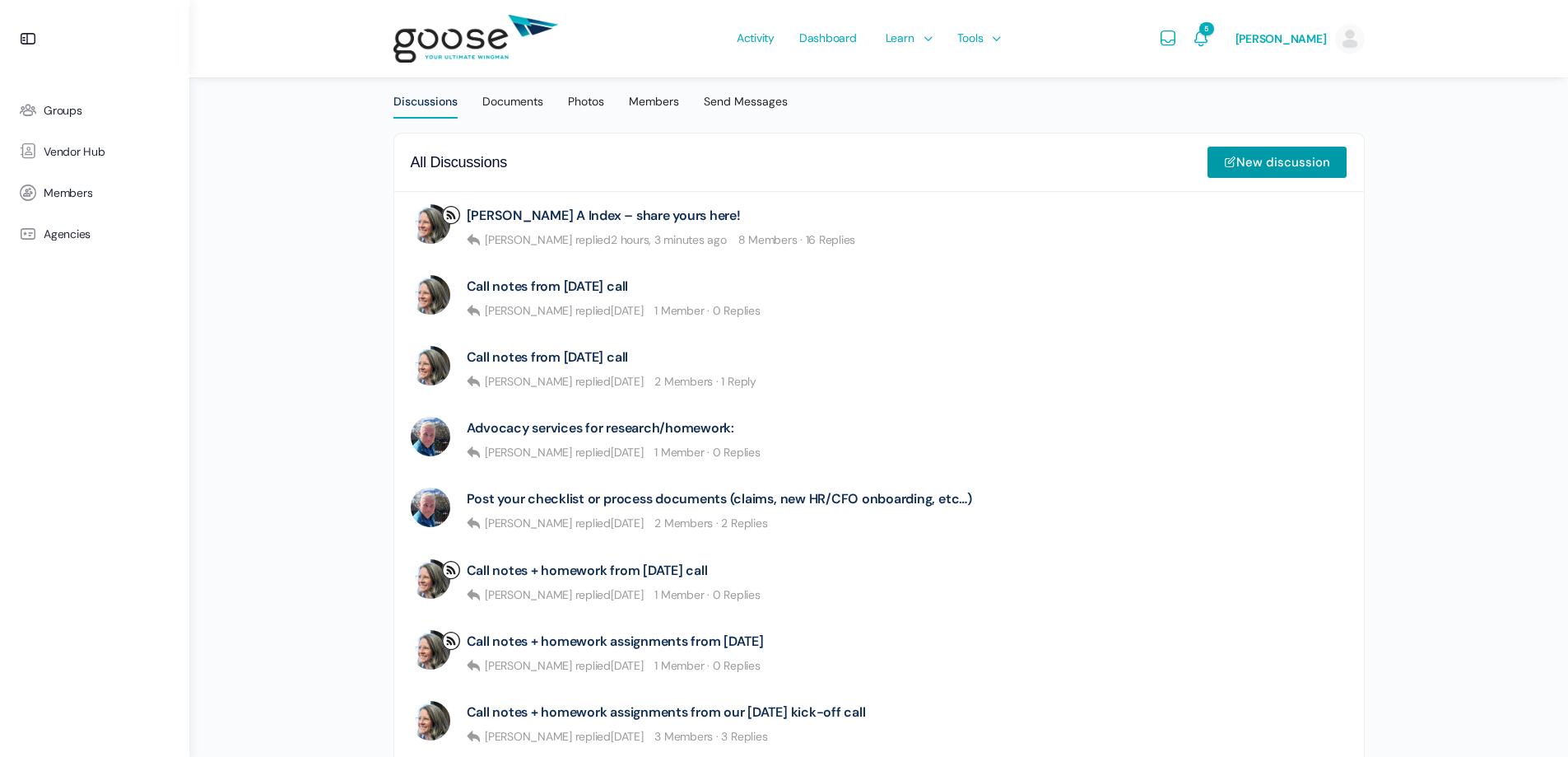
click at [464, 46] on img at bounding box center [475, 39] width 165 height 65
